Goal: Consume media (video, audio)

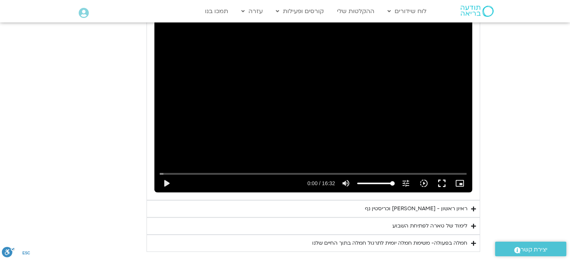
scroll to position [450, 0]
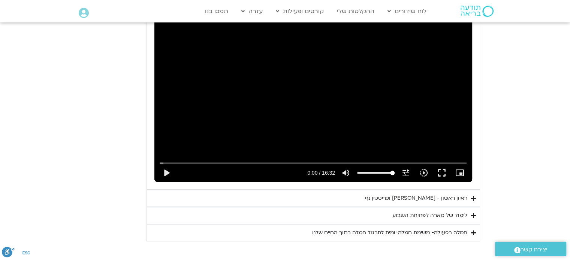
click at [393, 232] on div "חמלה בפעולה- משימת חמלה יומית לתרגול חמלה בתוך החיים שלנו" at bounding box center [389, 233] width 155 height 9
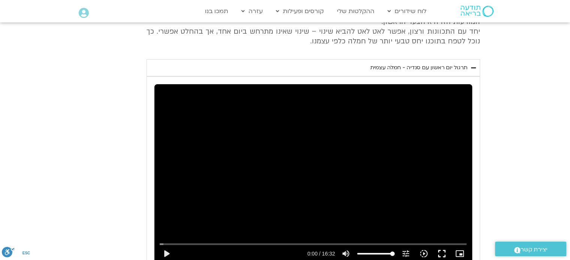
scroll to position [412, 0]
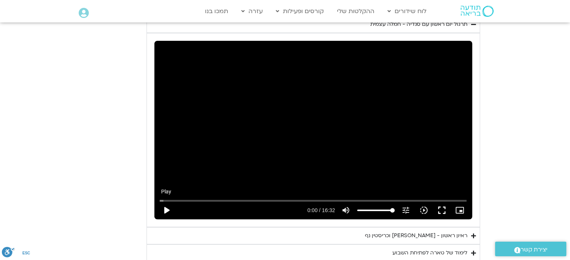
click at [169, 209] on button "play_arrow" at bounding box center [166, 211] width 18 height 18
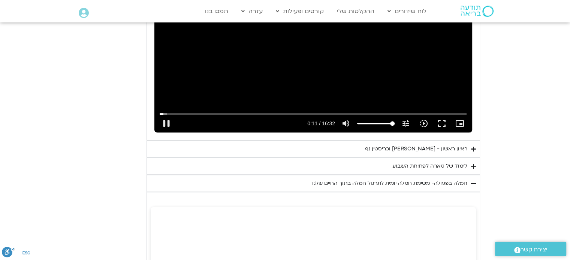
scroll to position [450, 0]
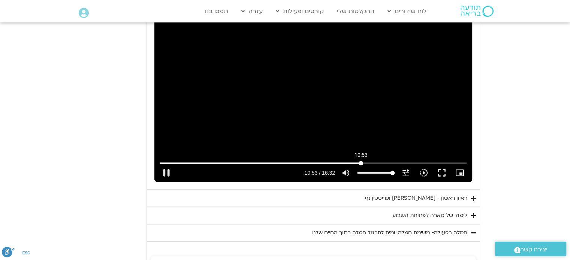
drag, startPoint x: 167, startPoint y: 164, endPoint x: 361, endPoint y: 158, distance: 194.1
click at [361, 161] on input "Seek" at bounding box center [313, 163] width 307 height 4
drag, startPoint x: 363, startPoint y: 161, endPoint x: 466, endPoint y: 162, distance: 102.6
click at [466, 162] on input "Seek" at bounding box center [313, 163] width 307 height 4
click at [421, 198] on div "ראיון ראשון - [PERSON_NAME] וכריסטין נף" at bounding box center [416, 198] width 102 height 9
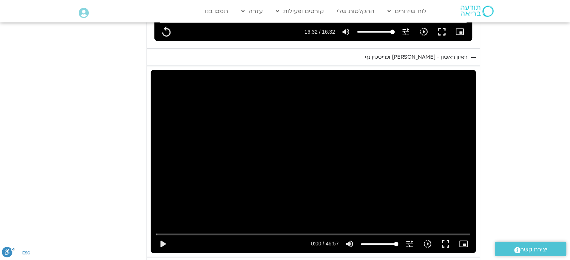
scroll to position [674, 0]
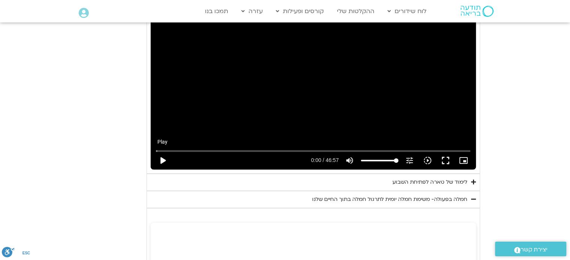
click at [162, 160] on button "play_arrow" at bounding box center [163, 161] width 18 height 18
type input "992.52"
type input "0.007095"
type input "992.52"
type input "0.108077"
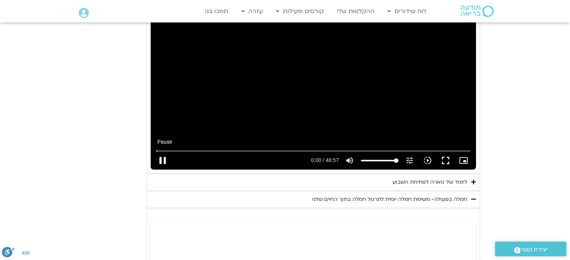
type input "992.52"
type input "0.243033"
type input "992.52"
type input "0.378747"
type input "992.52"
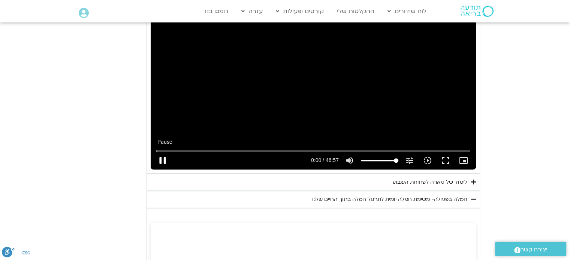
type input "0.509495"
type input "992.52"
type input "0.639854"
type input "992.52"
type input "0.772846"
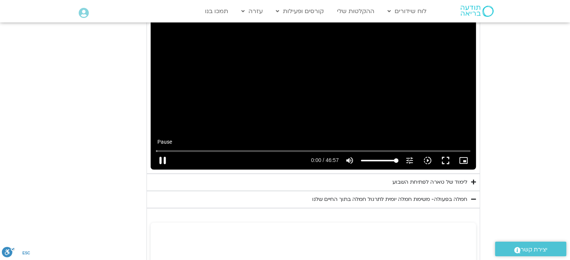
type input "992.52"
type input "0.908091"
type input "992.52"
type input "1.040488"
type input "992.52"
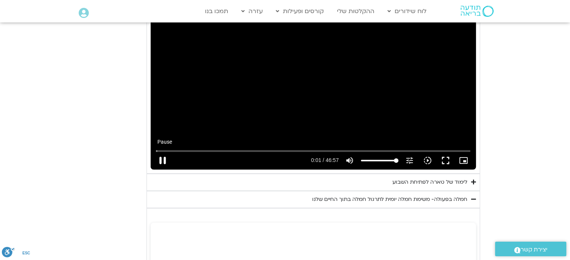
type input "1.172988"
type input "992.52"
type input "1.308519"
type input "992.52"
type input "1.442977"
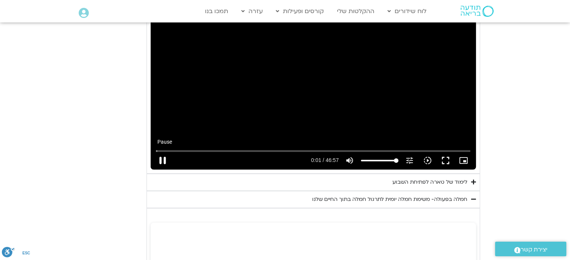
type input "992.52"
type input "1.57122"
type input "992.52"
type input "1.69733"
type input "992.52"
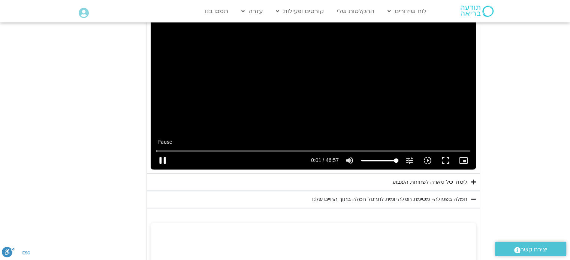
type input "1.836904"
type input "992.52"
type input "1.964137"
type input "992.52"
type input "2.09285"
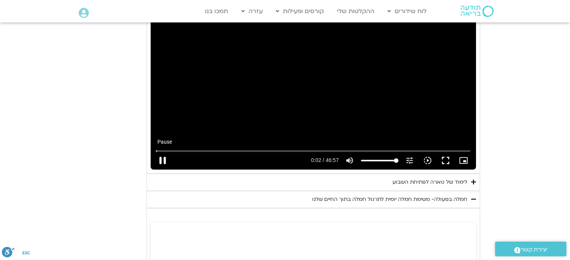
type input "992.52"
type input "2.220559"
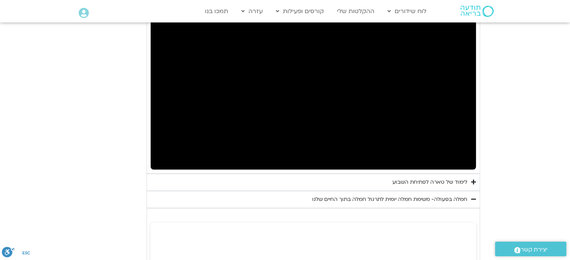
type input "992.52"
type input "2.583877"
type input "992.52"
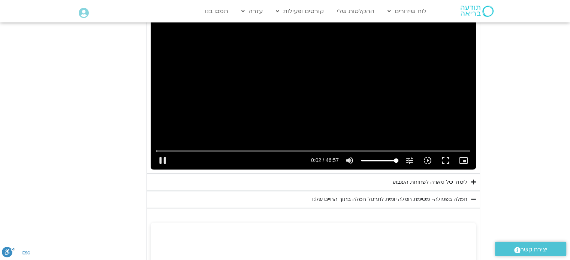
type input "2.650802"
type input "992.52"
type input "2.731597"
type input "992.52"
type input "2.917772"
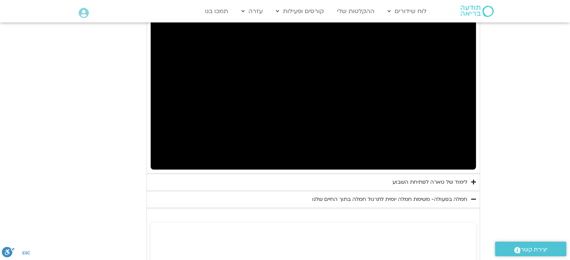
type input "992.52"
type input "12.875021"
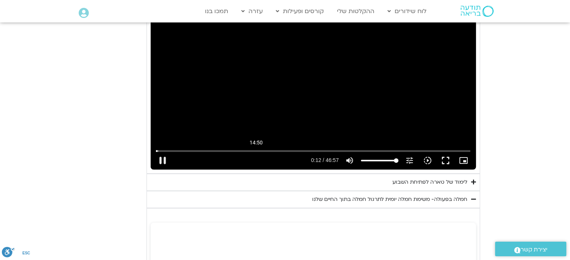
type input "992.52"
type input "12.975415"
type input "992.52"
type input "13.027253"
type input "992.52"
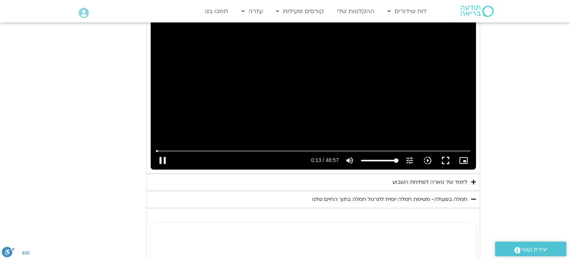
type input "13.161152"
type input "992.52"
type input "13.408164"
type input "992.52"
type input "13.541523"
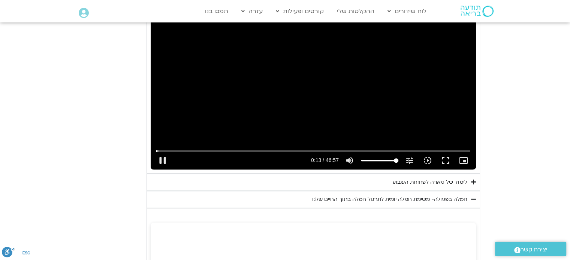
type input "992.52"
type input "13.640608"
type input "992.52"
type input "13.681303"
type input "992.52"
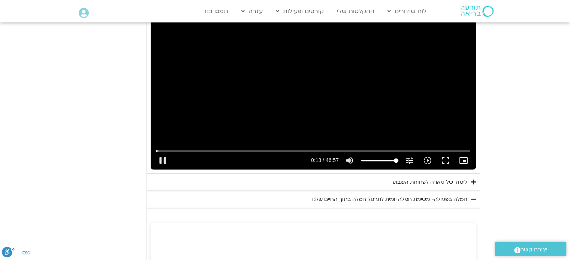
type input "13.810807"
type input "992.52"
type input "13.941371"
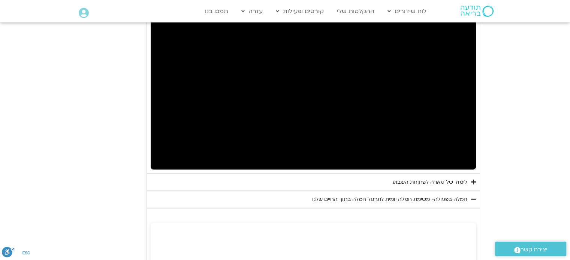
type input "992.52"
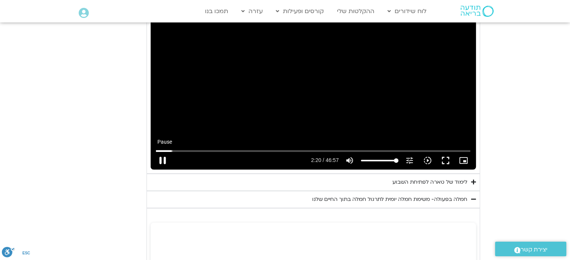
type input "140.672596"
type input "992.52"
type input "140.678719"
type input "992.52"
type input "140.872091"
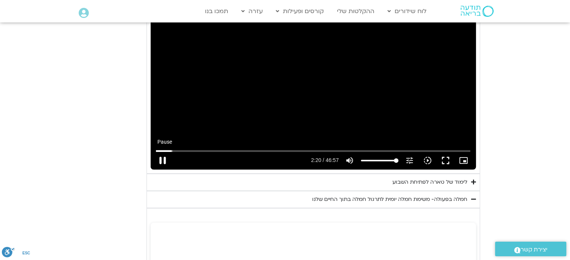
type input "992.52"
type input "141.055332"
type input "992.52"
type input "141.089098"
type input "992.52"
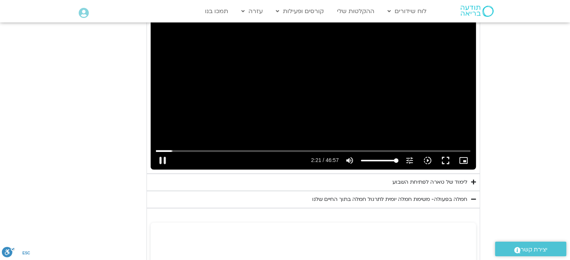
type input "141.305164"
type input "992.52"
type input "141.342195"
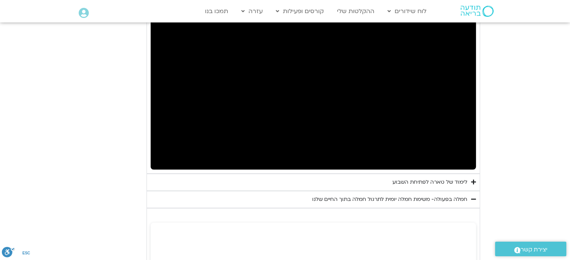
click at [73, 27] on section "יום ראשון - חמלה עצמית השבוע שלנו מתחיל מהבסיס, תרגול של חמלה עצמית – נוכחת וקש…" at bounding box center [285, 168] width 570 height 1050
type input "992.52"
type input "498.722243"
type input "992.52"
type input "498.746718"
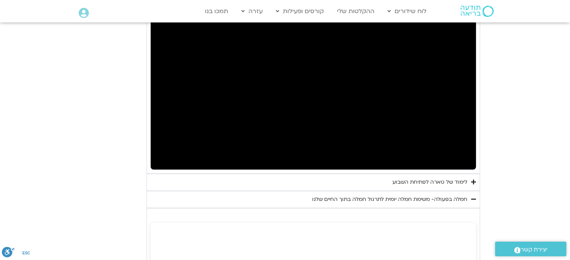
type input "992.52"
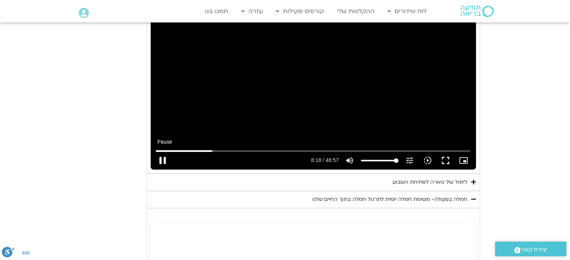
type input "498.954641"
type input "992.52"
type input "499.121881"
type input "992.52"
type input "499.254556"
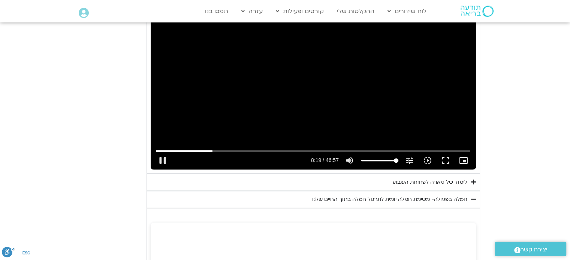
type input "992.52"
type input "499.353822"
type input "992.52"
type input "499.396284"
type input "992.52"
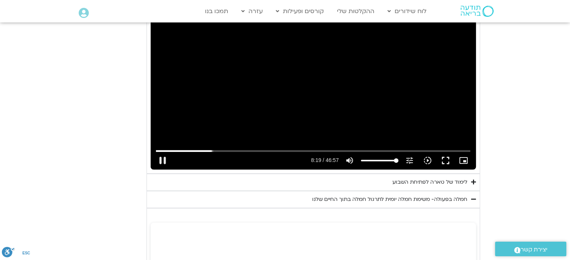
type input "499.621545"
type input "992.52"
type input "499.77044"
type input "992.52"
type input "499.887748"
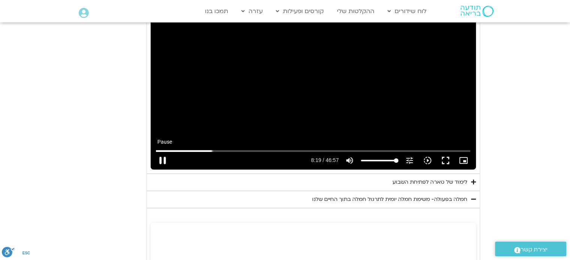
type input "992.52"
type input "500.004209"
type input "992.52"
type input "500.045274"
type input "992.52"
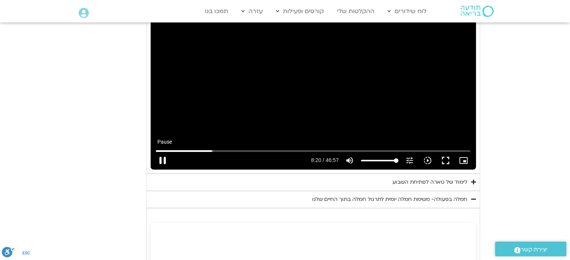
type input "500.270076"
type input "992.52"
type input "500.312889"
type input "992.52"
type input "500.553945"
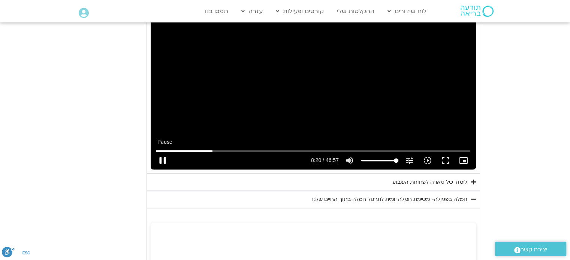
type input "992.52"
type input "500.686265"
type input "992.52"
type input "500.736056"
type input "992.52"
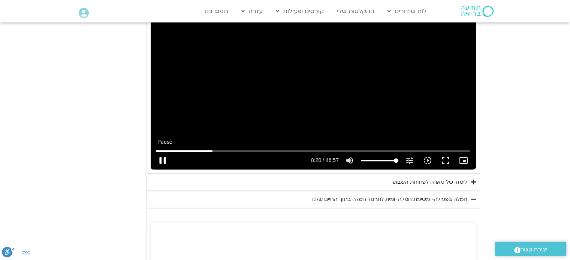
type input "500.833049"
type input "992.52"
type input "500.959431"
type input "992.52"
type input "501.169825"
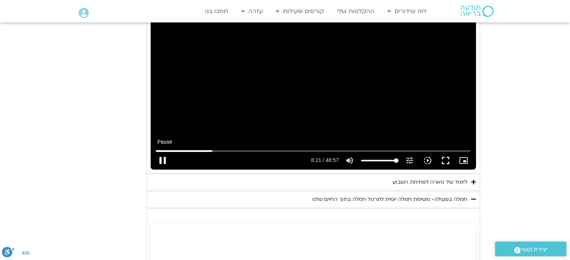
type input "992.52"
type input "501.235283"
type input "992.52"
click at [161, 158] on button "pause" at bounding box center [163, 161] width 18 height 18
type input "501.407795"
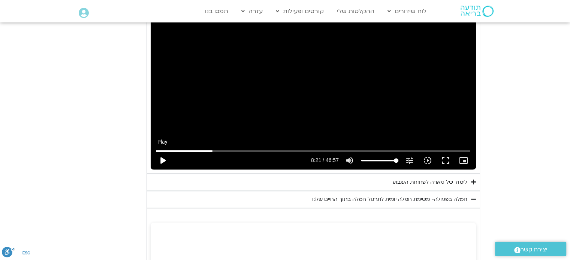
type input "992.52"
click at [165, 159] on button "play_arrow" at bounding box center [163, 161] width 18 height 18
type input "501.407813"
type input "992.52"
type input "501.468101"
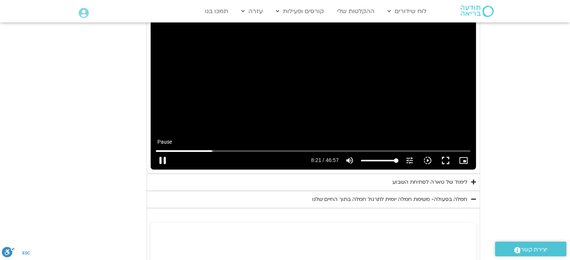
type input "992.52"
type input "501.595322"
type input "992.52"
type input "501.836562"
type input "992.52"
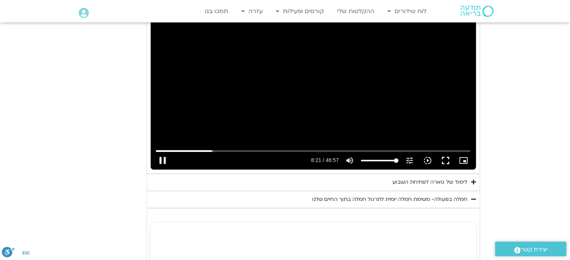
type input "501.902998"
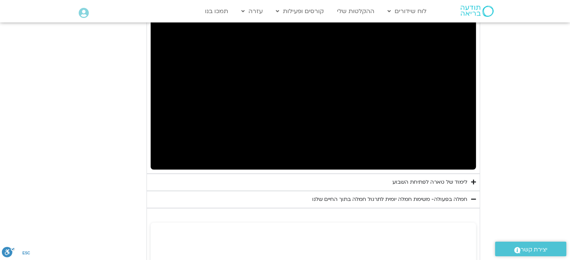
type input "992.52"
type input "826.523398"
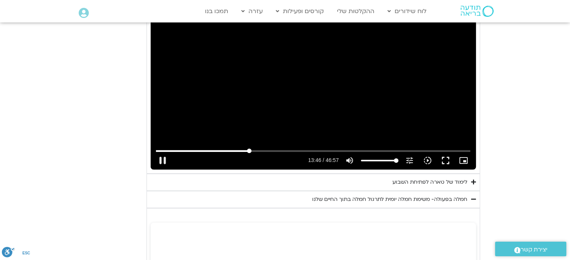
type input "992.52"
type input "826.651119"
type input "992.52"
type input "826.768911"
type input "992.52"
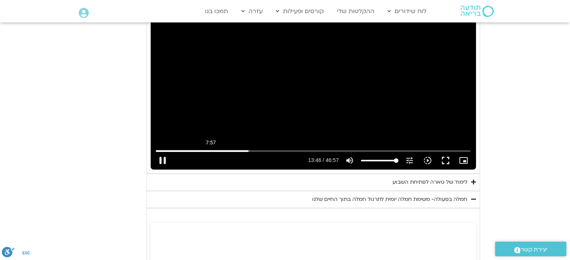
type input "826.899253"
type input "992.52"
type input "827.032285"
type input "992.52"
type input "827.149164"
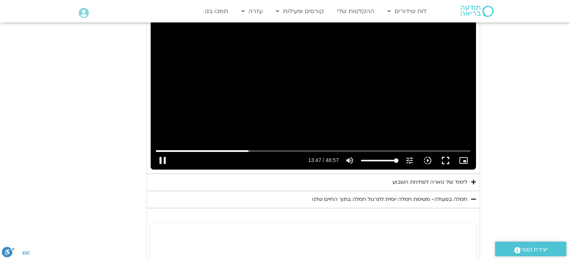
type input "992.52"
type input "827.28201"
type input "992.52"
type input "827.399193"
type input "992.52"
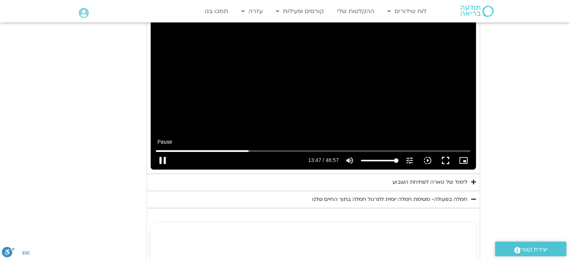
type input "827.532611"
type input "992.52"
type input "827.665116"
type input "992.52"
type input "827.692476"
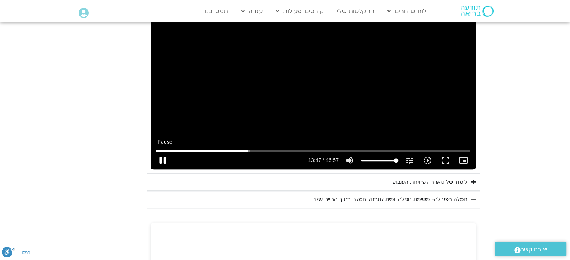
type input "992.52"
type input "827.825498"
type input "992.52"
type input "827.956737"
type input "992.52"
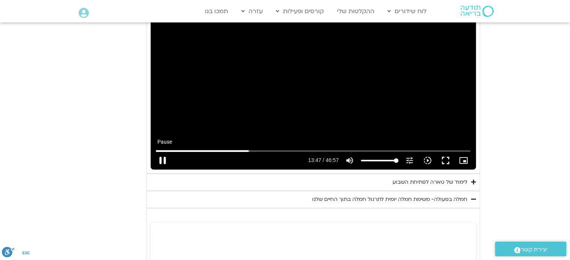
type input "828.083906"
type input "992.52"
type input "828.209242"
type input "992.52"
click at [162, 161] on button "pause" at bounding box center [163, 161] width 18 height 18
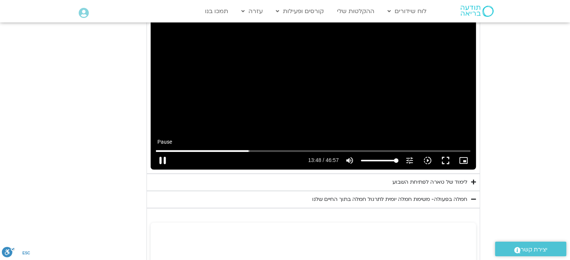
type input "828.404359"
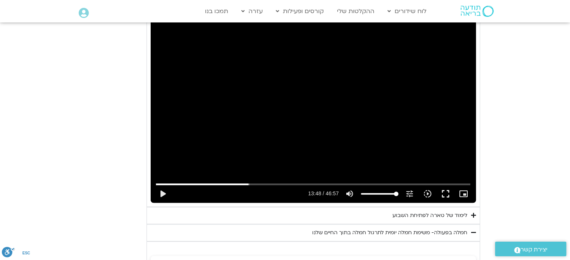
scroll to position [637, 0]
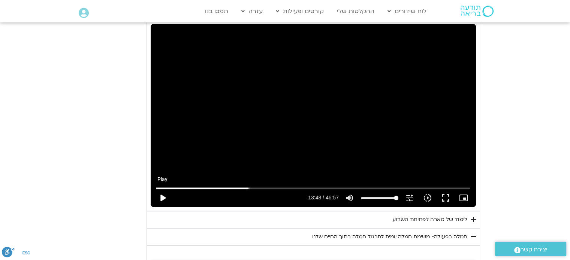
click at [160, 197] on button "play_arrow" at bounding box center [163, 198] width 18 height 18
type input "992.52"
type input "828.40437"
type input "992.52"
type input "828.427538"
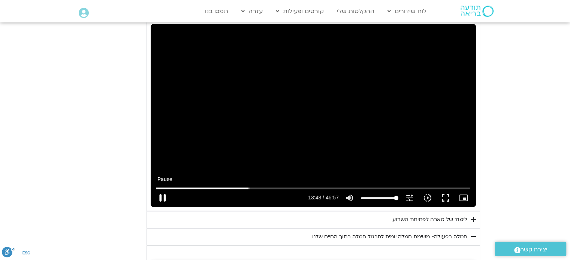
type input "992.52"
type input "828.557938"
type input "992.52"
type input "828.690667"
type input "992.52"
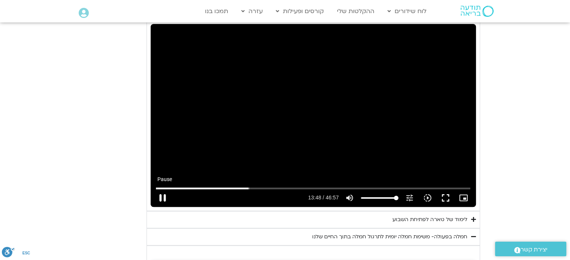
type input "828.823681"
type input "992.52"
type input "828.959452"
type input "992.52"
type input "829.095063"
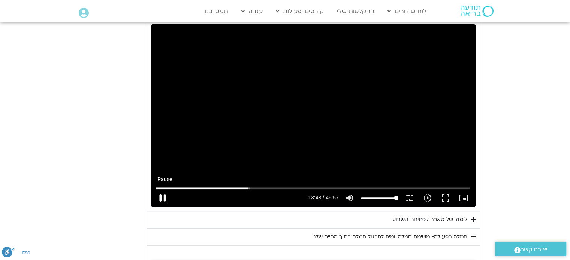
type input "992.52"
type input "829.225771"
type input "992.52"
type input "829.400529"
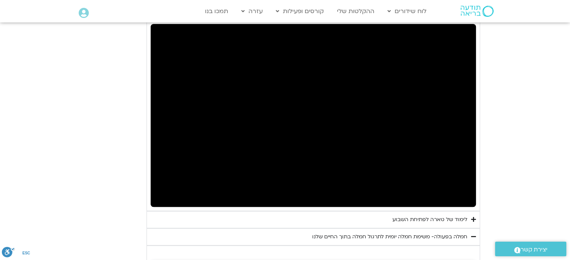
type input "992.52"
type input "832.164099"
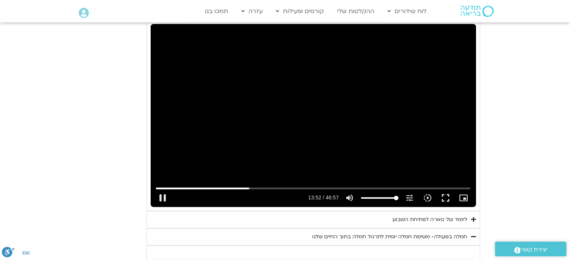
type input "992.52"
type input "832.298073"
type input "992.52"
type input "832.412039"
type input "992.52"
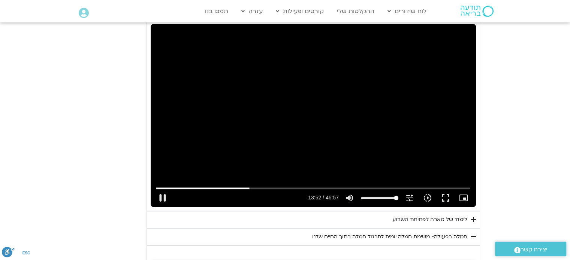
type input "832.598786"
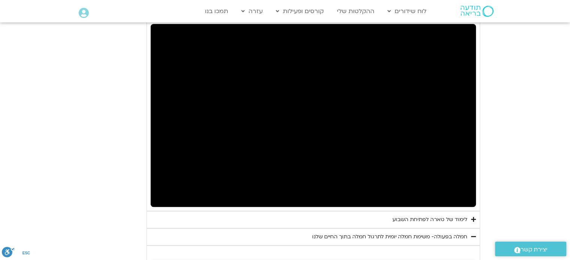
type input "992.52"
type input "1318.110514"
type input "992.52"
type input "1318.243673"
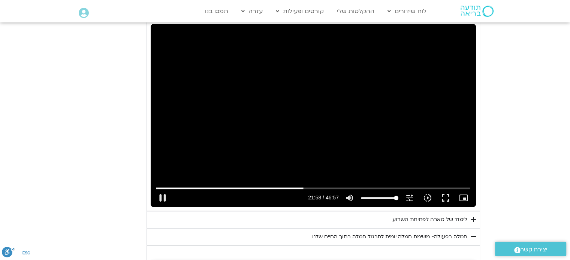
type input "992.52"
type input "1318.360275"
type input "992.52"
type input "1318.494053"
type input "992.52"
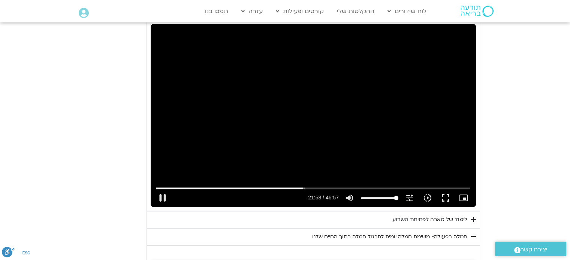
type input "1318.512537"
click at [163, 194] on button "pause" at bounding box center [163, 198] width 18 height 18
